Goal: Browse casually: Explore the website without a specific task or goal

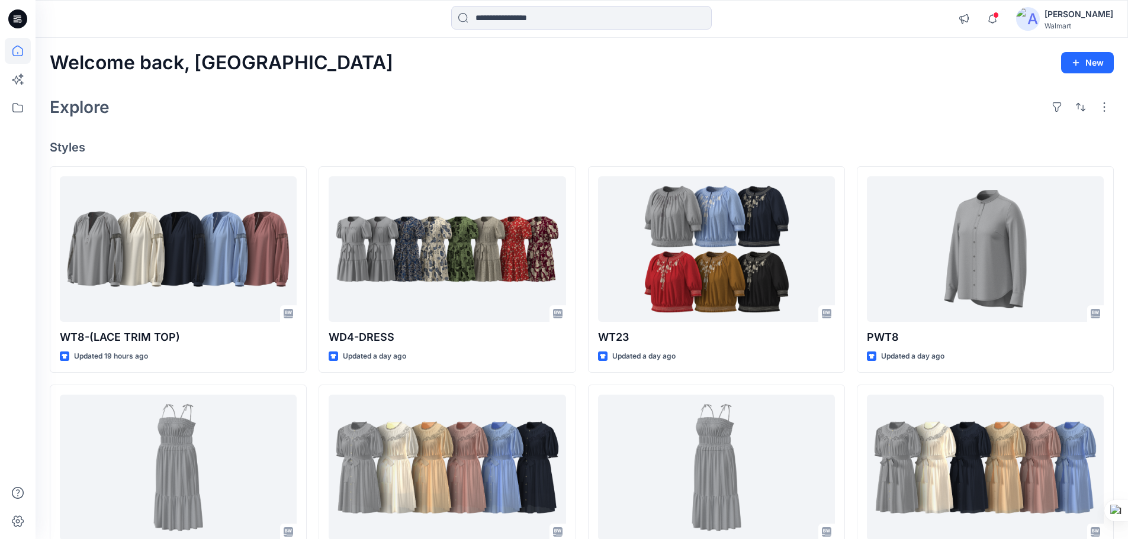
drag, startPoint x: 18, startPoint y: 19, endPoint x: 28, endPoint y: 2, distance: 19.1
click at [18, 19] on icon at bounding box center [19, 19] width 5 height 1
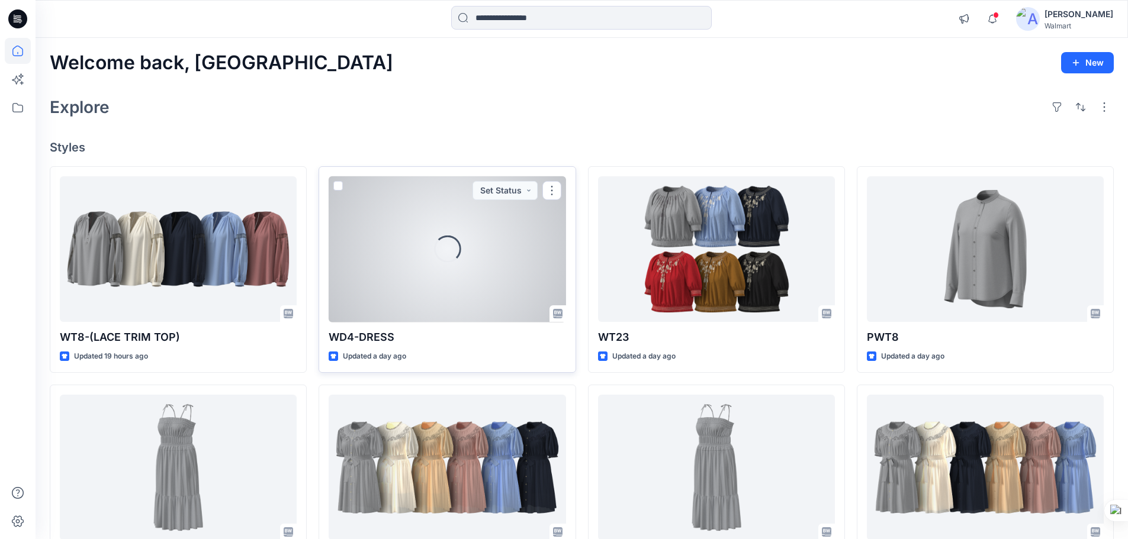
click at [484, 294] on div "Loading..." at bounding box center [447, 249] width 237 height 146
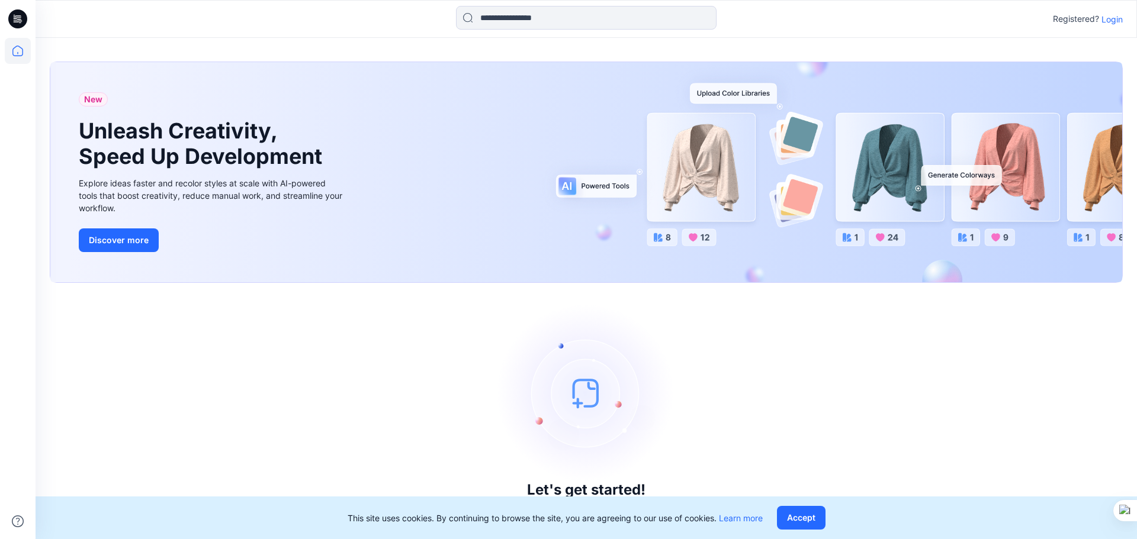
click at [1110, 20] on p "Login" at bounding box center [1111, 19] width 21 height 12
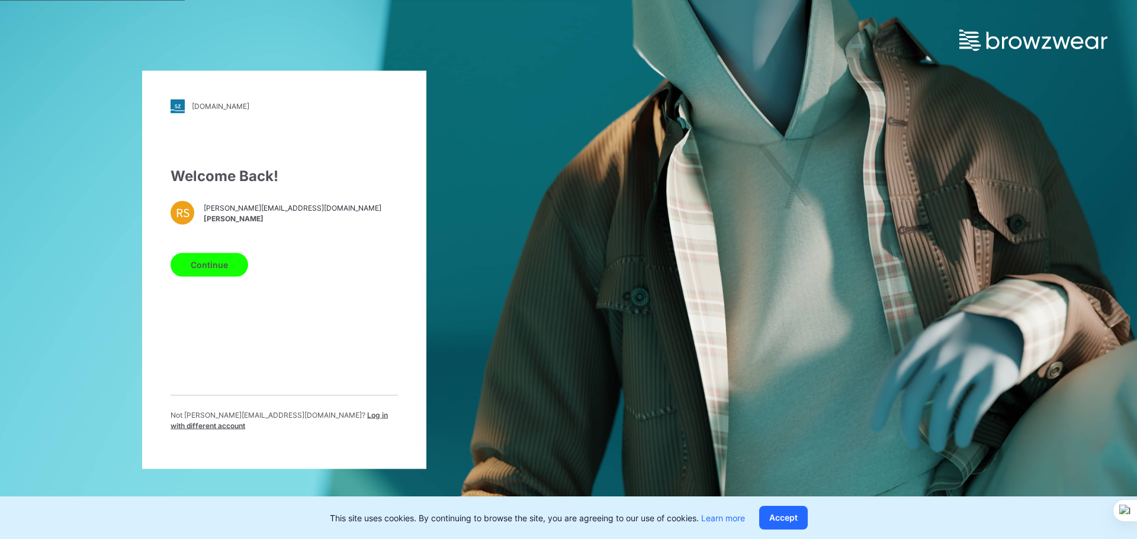
click at [233, 277] on button "Continue" at bounding box center [210, 265] width 78 height 24
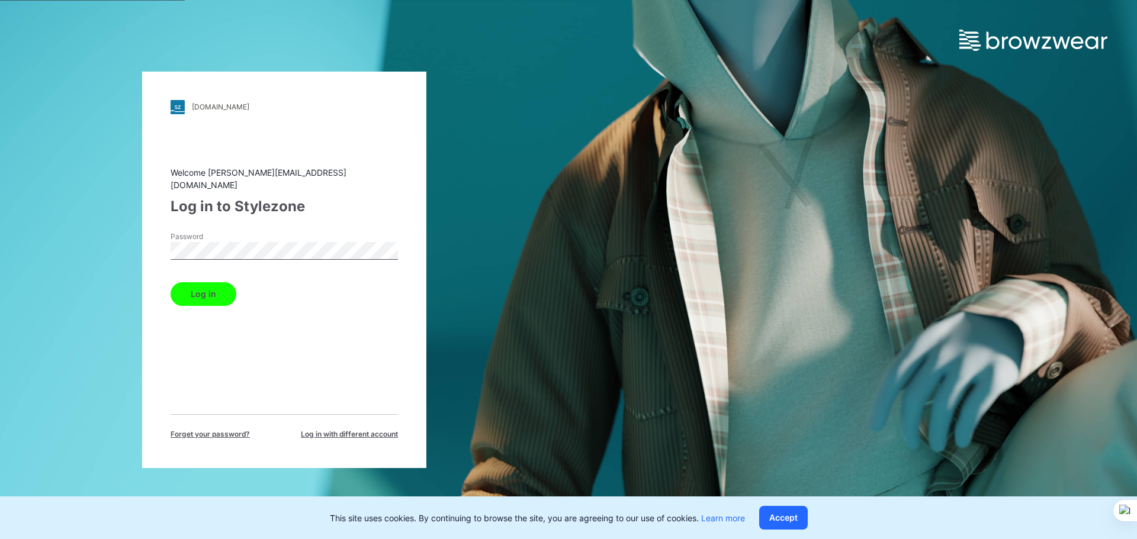
click at [210, 288] on button "Log in" at bounding box center [204, 294] width 66 height 24
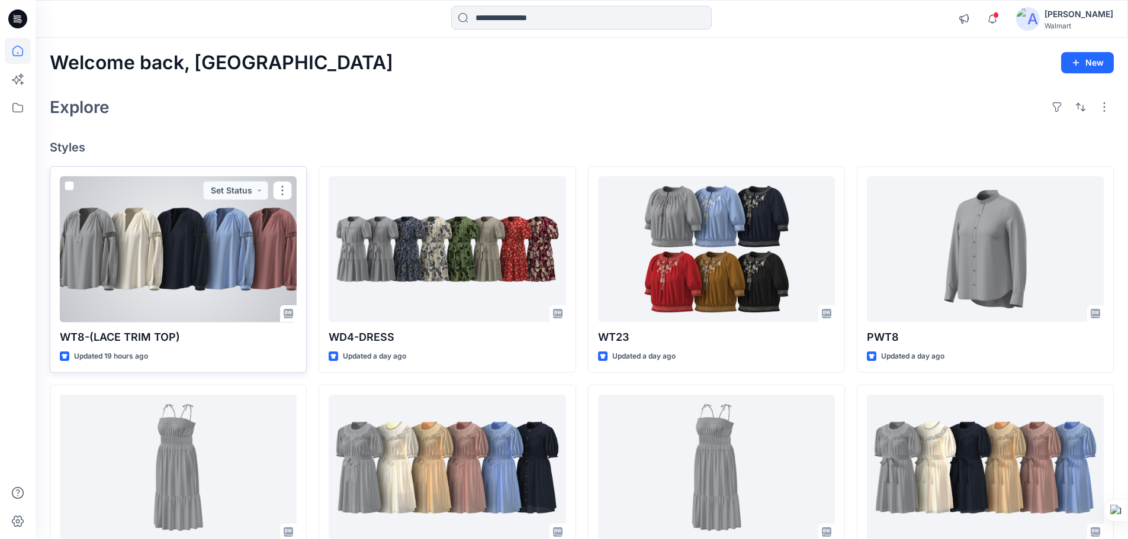
click at [176, 244] on div at bounding box center [178, 249] width 237 height 146
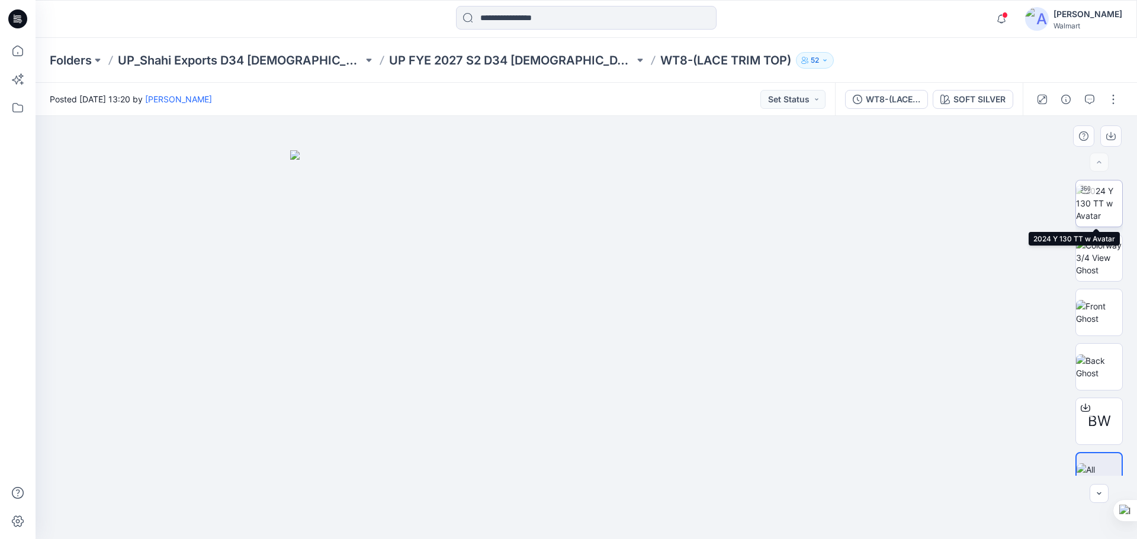
click at [1097, 211] on img at bounding box center [1099, 203] width 46 height 37
drag, startPoint x: 696, startPoint y: 381, endPoint x: 700, endPoint y: 439, distance: 57.5
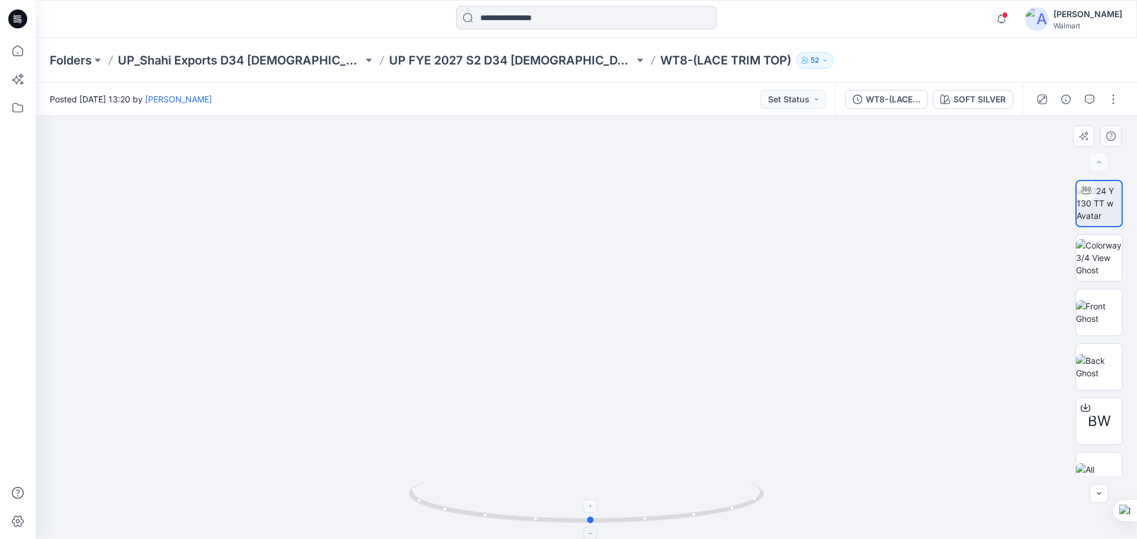
drag, startPoint x: 664, startPoint y: 520, endPoint x: 686, endPoint y: 526, distance: 22.5
click at [686, 526] on icon at bounding box center [588, 504] width 358 height 44
drag, startPoint x: 677, startPoint y: 516, endPoint x: 496, endPoint y: 496, distance: 182.2
click at [496, 496] on icon at bounding box center [588, 504] width 358 height 44
drag, startPoint x: 593, startPoint y: 313, endPoint x: 612, endPoint y: 361, distance: 52.1
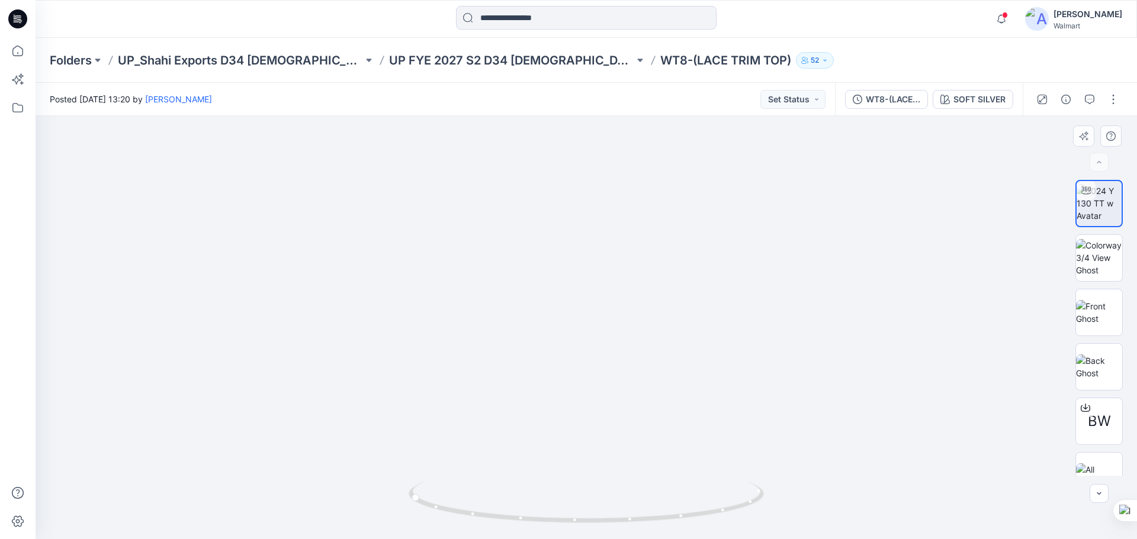
drag, startPoint x: 651, startPoint y: 372, endPoint x: 579, endPoint y: 378, distance: 72.5
drag, startPoint x: 632, startPoint y: 520, endPoint x: 481, endPoint y: 509, distance: 152.0
click at [481, 509] on icon at bounding box center [588, 504] width 358 height 44
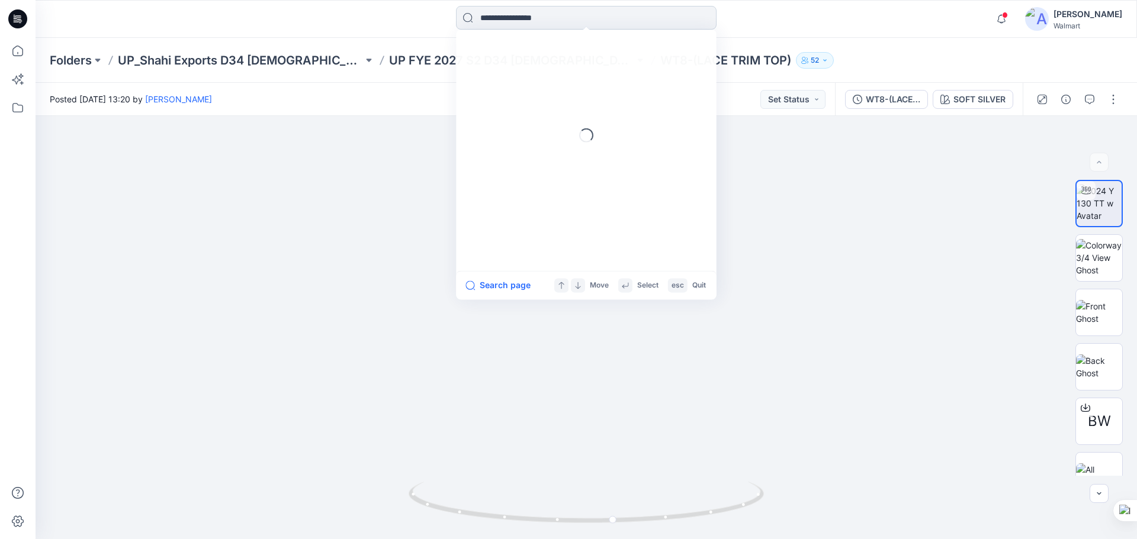
click at [516, 21] on input at bounding box center [586, 18] width 261 height 24
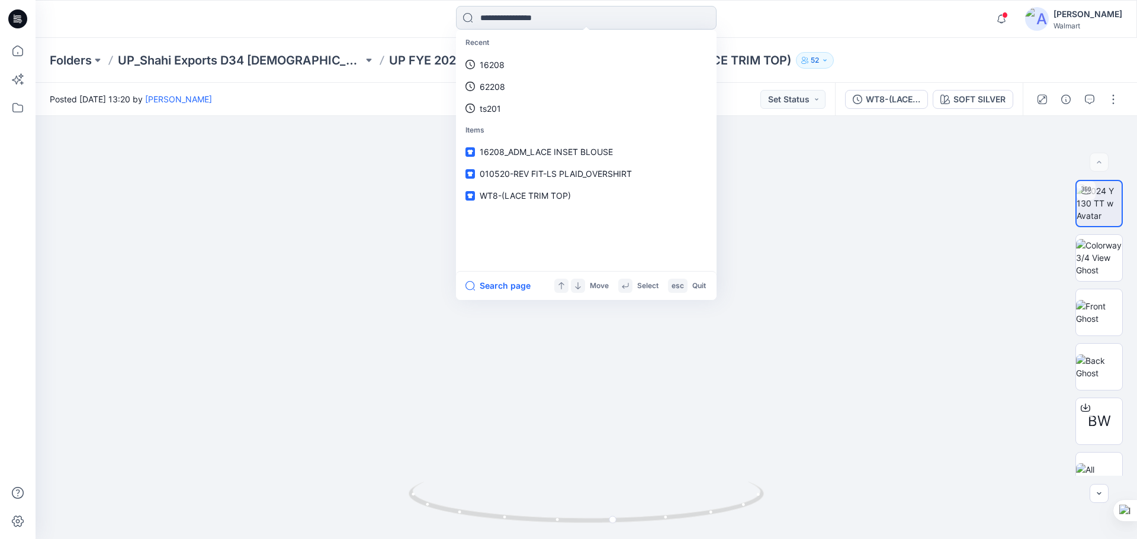
click at [580, 13] on input at bounding box center [586, 18] width 261 height 24
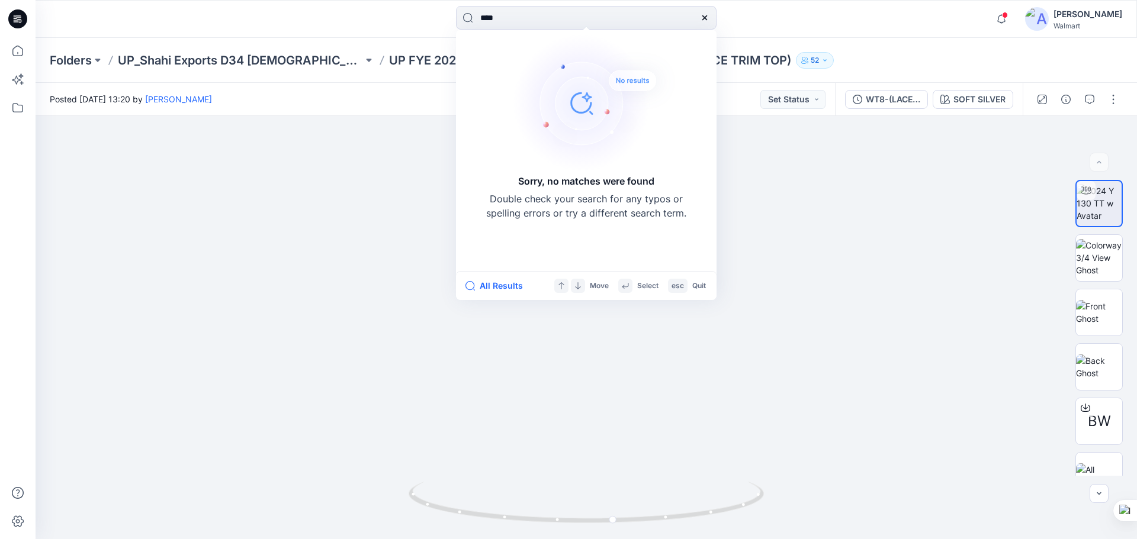
drag, startPoint x: 510, startPoint y: 19, endPoint x: 387, endPoint y: 30, distance: 123.6
click at [387, 30] on div "**** Sorry, no matches were found Double check your search for any typos or spe…" at bounding box center [586, 19] width 551 height 26
type input "****"
drag, startPoint x: 15, startPoint y: 24, endPoint x: 89, endPoint y: 25, distance: 74.0
click at [15, 24] on icon at bounding box center [17, 18] width 19 height 19
